Goal: Information Seeking & Learning: Understand process/instructions

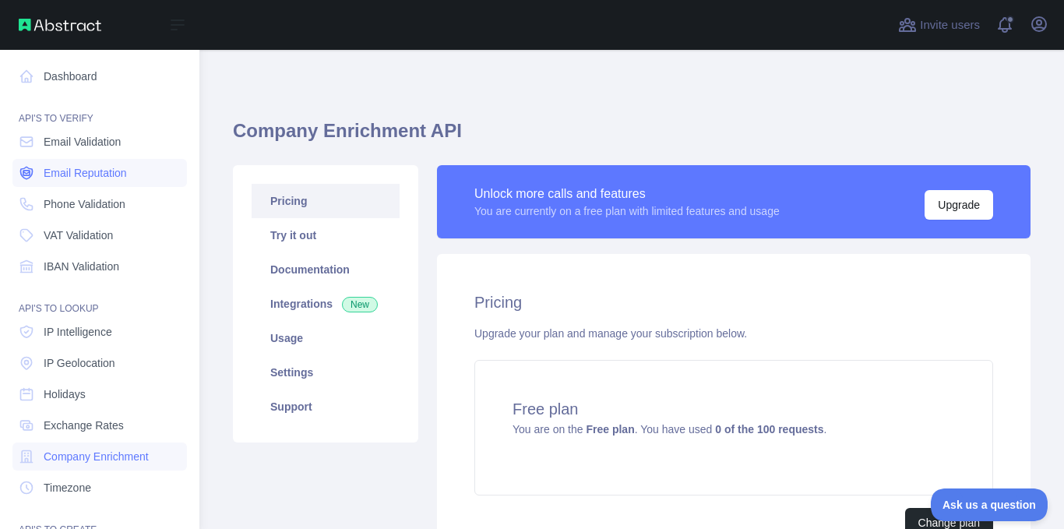
scroll to position [25, 0]
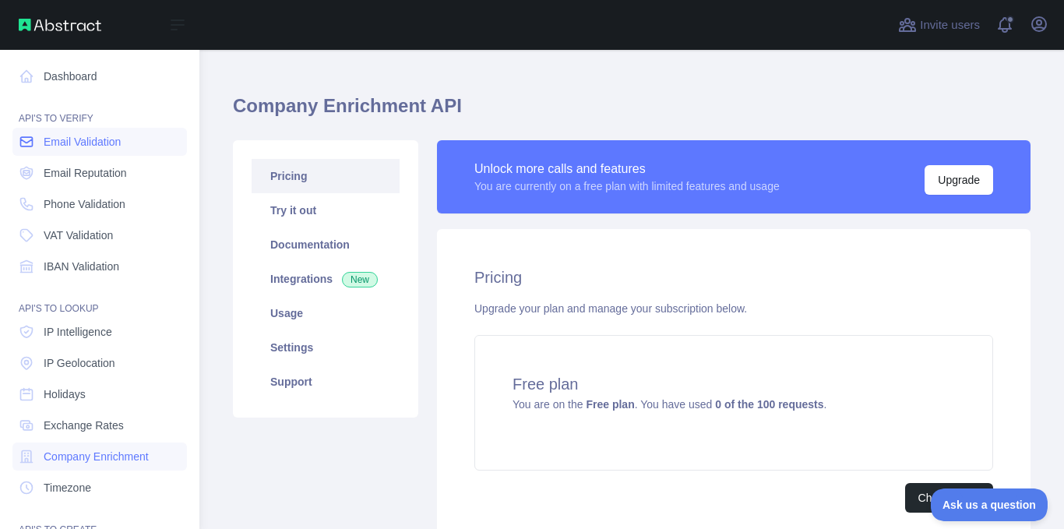
click at [90, 145] on span "Email Validation" at bounding box center [82, 142] width 77 height 16
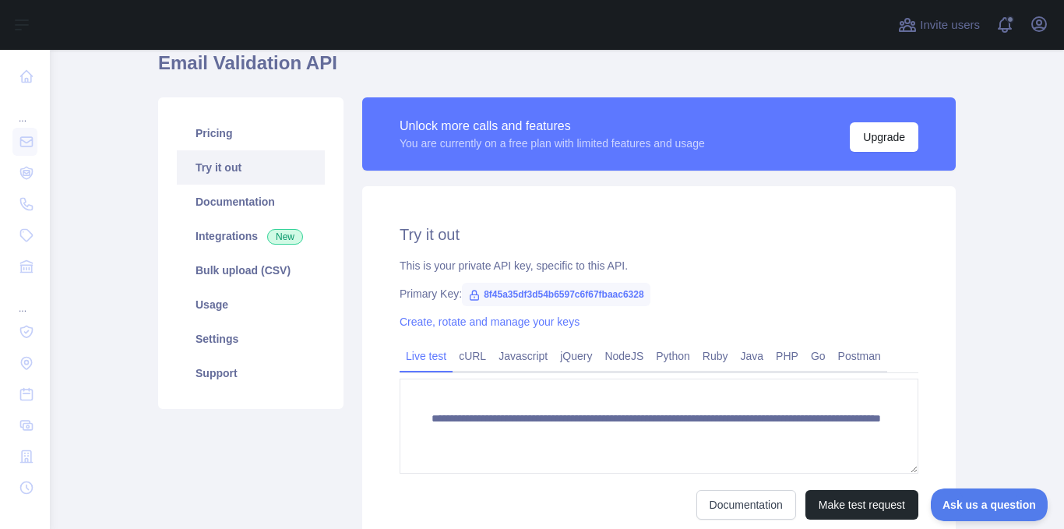
scroll to position [103, 0]
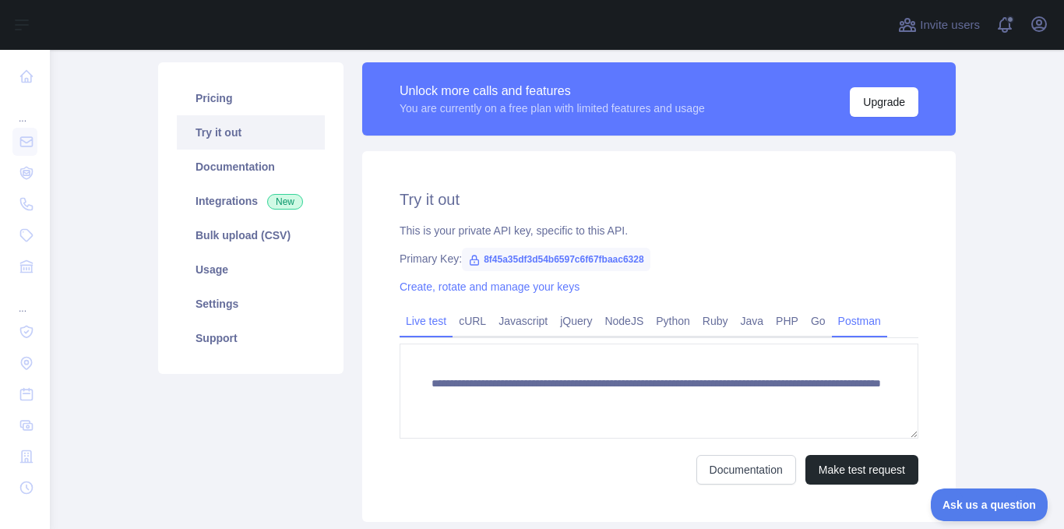
click at [832, 332] on link "Postman" at bounding box center [859, 320] width 55 height 25
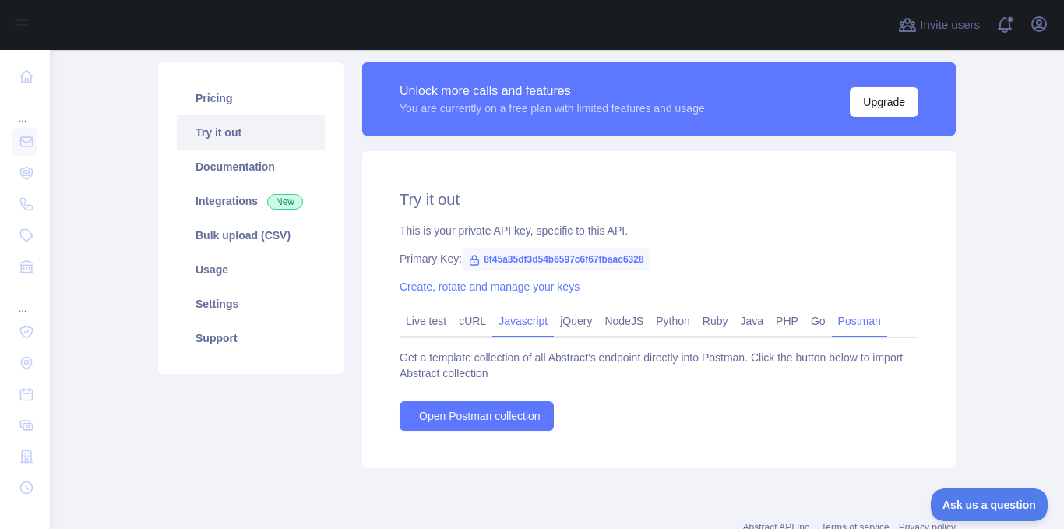
click at [503, 315] on link "Javascript" at bounding box center [523, 320] width 62 height 25
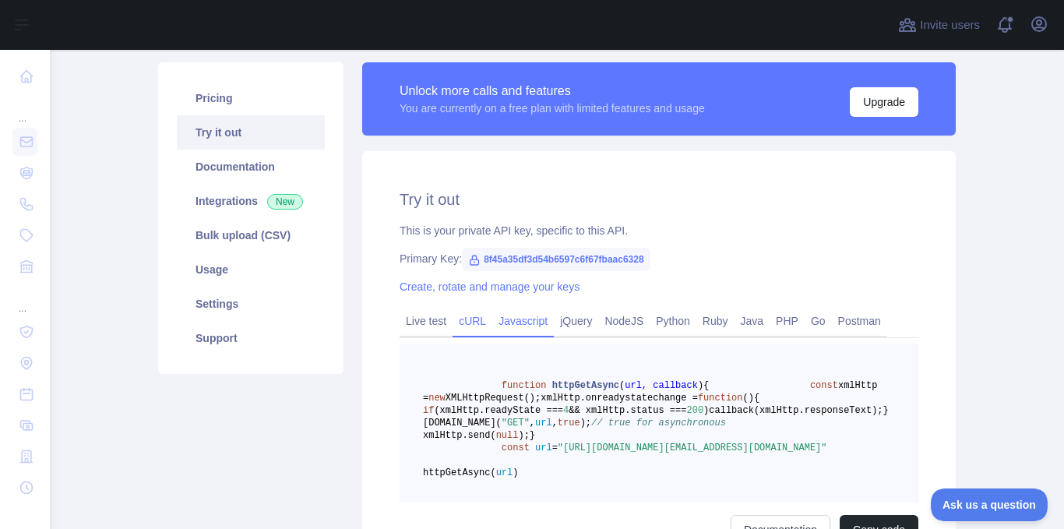
click at [473, 319] on link "cURL" at bounding box center [472, 320] width 40 height 25
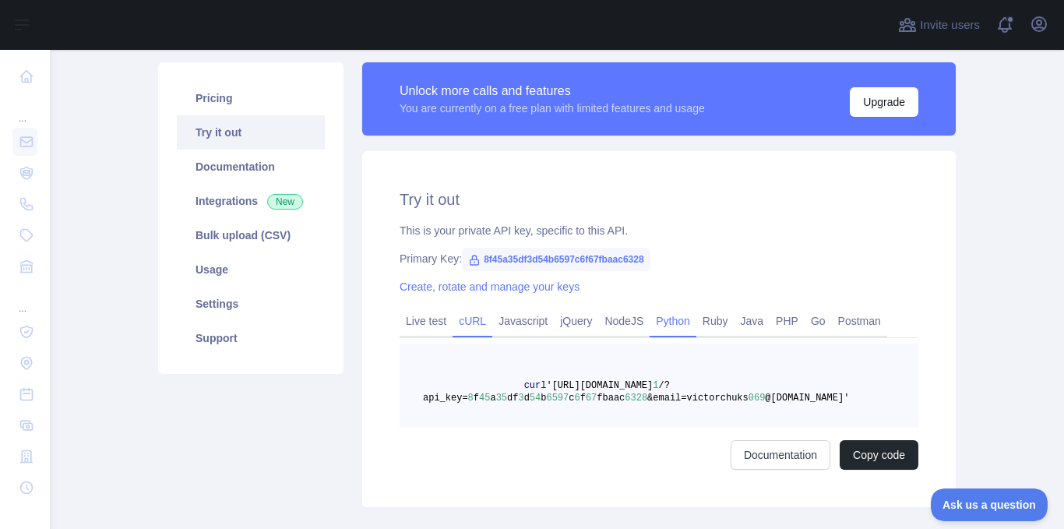
click at [649, 315] on link "Python" at bounding box center [672, 320] width 47 height 25
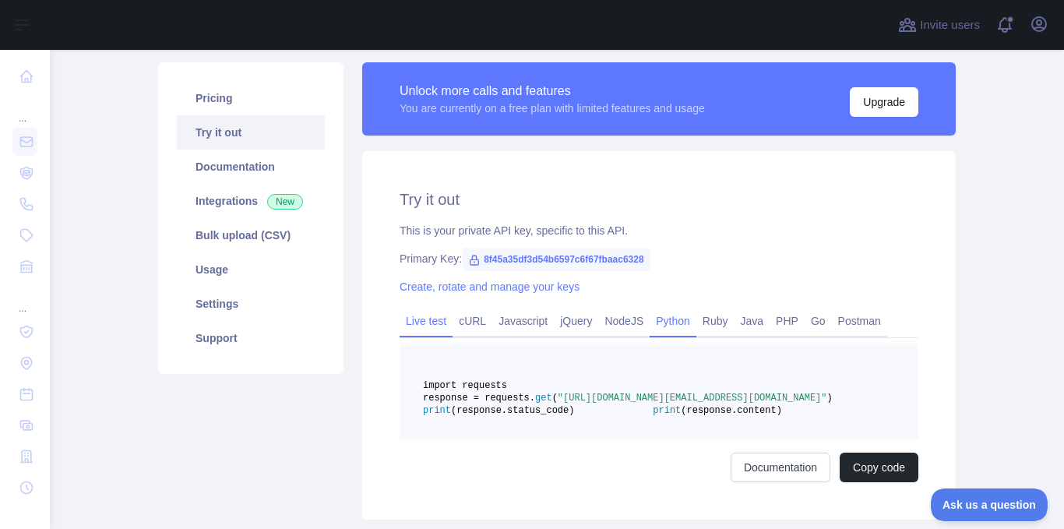
click at [430, 317] on link "Live test" at bounding box center [425, 320] width 53 height 25
